Goal: Information Seeking & Learning: Learn about a topic

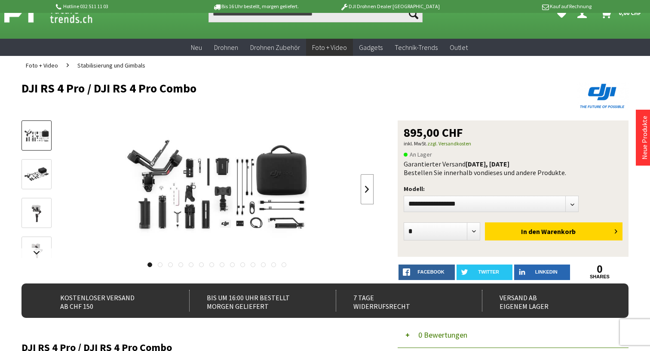
click at [369, 188] on link at bounding box center [367, 189] width 13 height 30
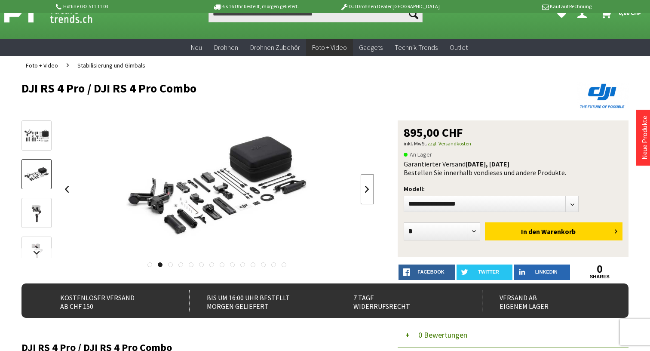
click at [369, 189] on link at bounding box center [367, 189] width 13 height 30
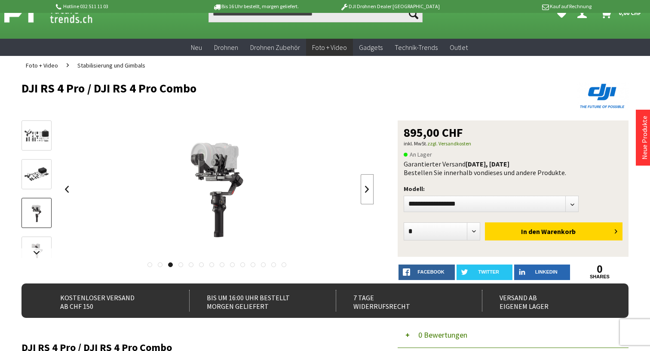
click at [369, 189] on link at bounding box center [367, 189] width 13 height 30
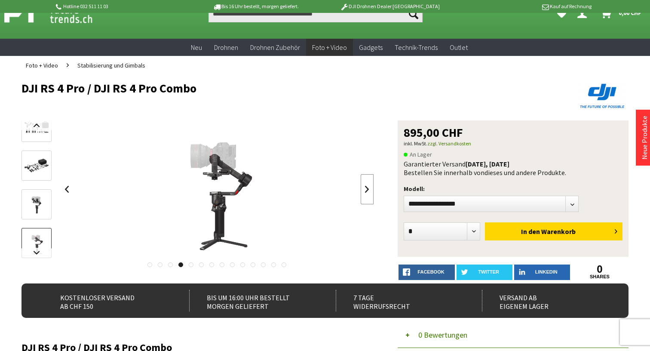
click at [369, 189] on link at bounding box center [367, 189] width 13 height 30
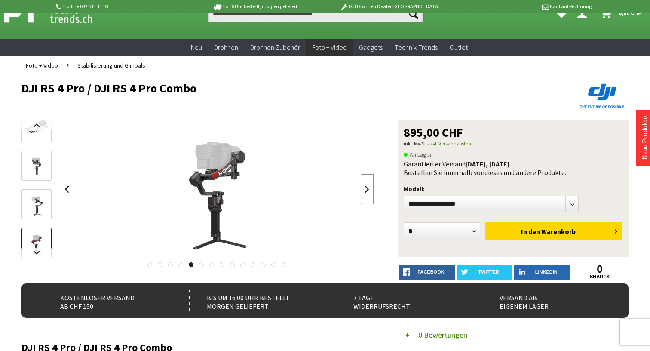
click at [369, 189] on link at bounding box center [367, 189] width 13 height 30
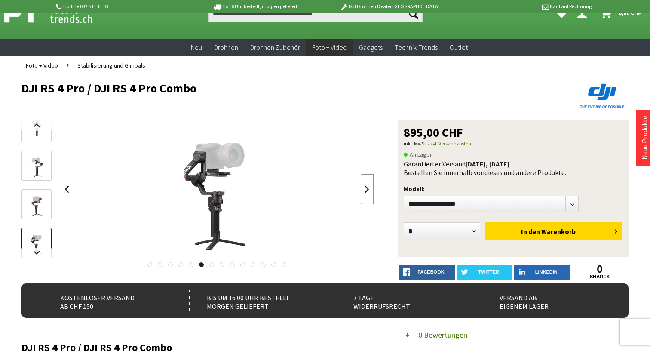
click at [368, 189] on link at bounding box center [367, 189] width 13 height 30
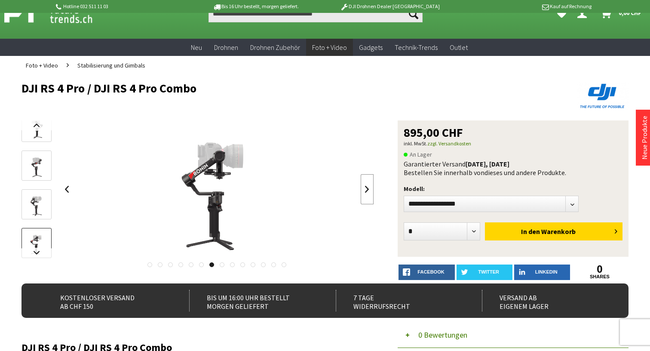
click at [368, 189] on link at bounding box center [367, 189] width 13 height 30
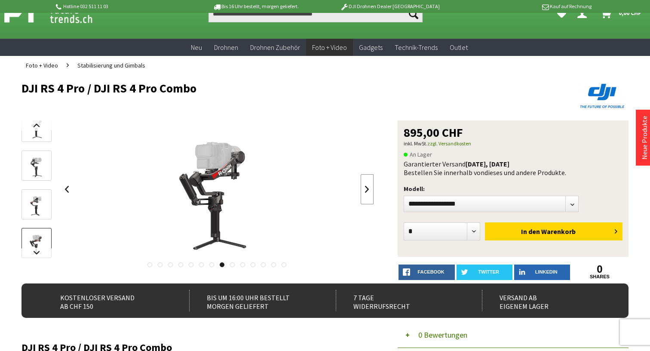
click at [368, 189] on link at bounding box center [367, 189] width 13 height 30
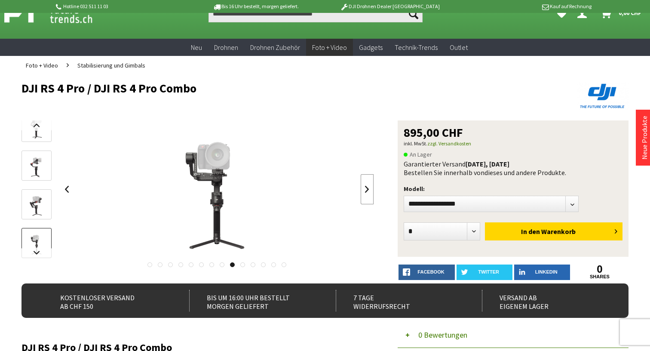
click at [368, 189] on link at bounding box center [367, 189] width 13 height 30
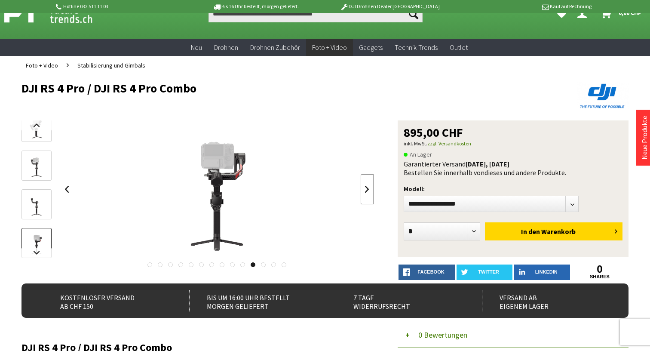
click at [368, 189] on link at bounding box center [367, 189] width 13 height 30
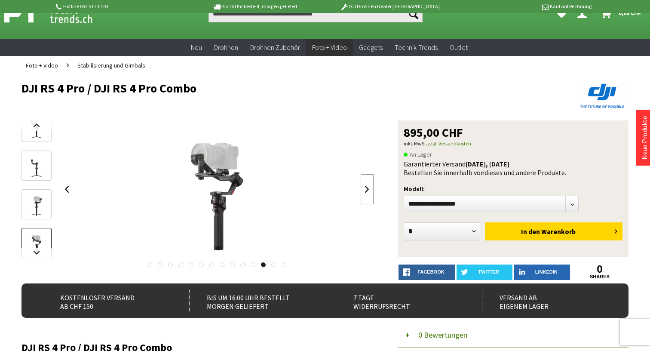
click at [368, 189] on link at bounding box center [367, 189] width 13 height 30
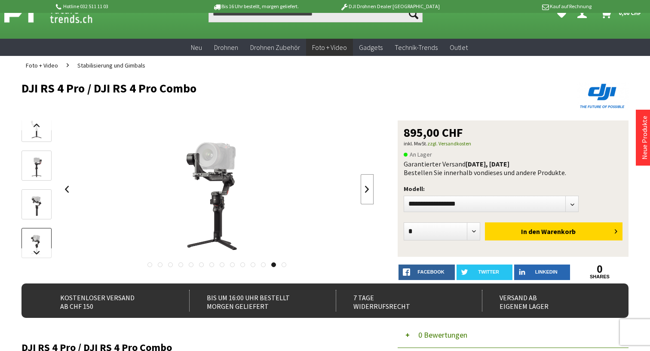
click at [368, 189] on link at bounding box center [367, 189] width 13 height 30
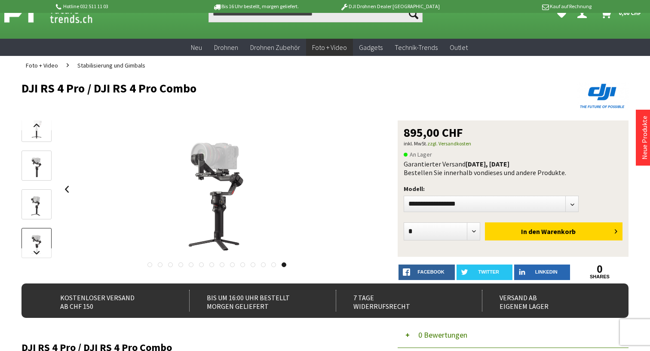
click at [368, 189] on div at bounding box center [216, 189] width 313 height 138
